Goal: Task Accomplishment & Management: Manage account settings

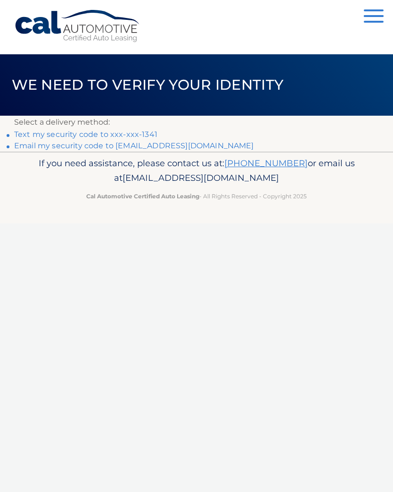
click at [110, 133] on link "Text my security code to xxx-xxx-1341" at bounding box center [85, 134] width 143 height 9
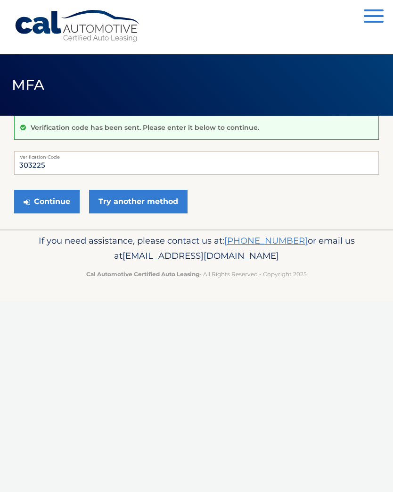
type input "303225"
click at [50, 206] on button "Continue" at bounding box center [47, 202] width 66 height 24
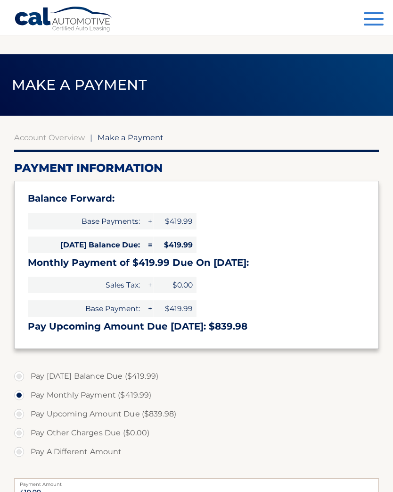
select select "YWMyZTFhMWMtZjA5Mi00YTk3LWFlYTAtZTM2MjBmODgyMTRj"
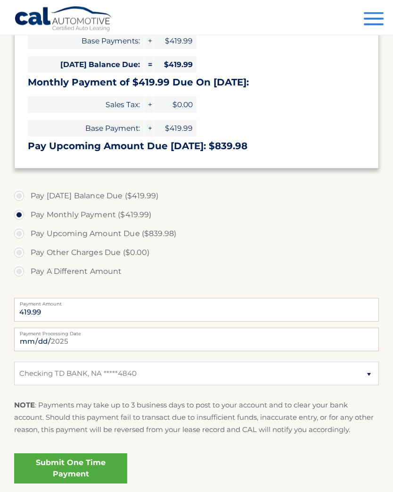
scroll to position [179, 0]
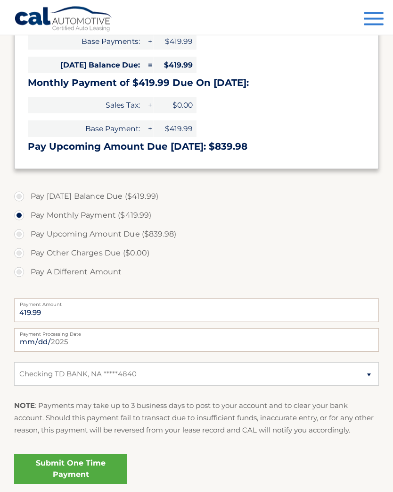
click at [82, 460] on link "Submit One Time Payment" at bounding box center [70, 469] width 113 height 30
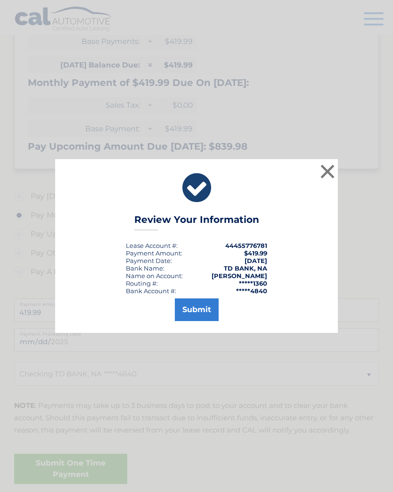
click at [198, 313] on button "Submit" at bounding box center [197, 309] width 44 height 23
